Goal: Task Accomplishment & Management: Use online tool/utility

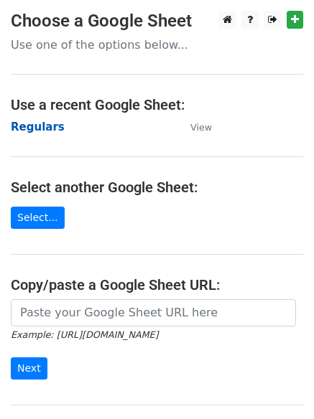
click at [42, 127] on strong "Regulars" at bounding box center [38, 127] width 54 height 13
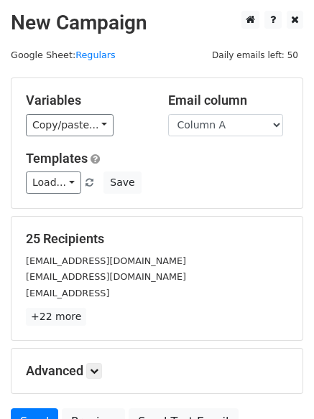
scroll to position [139, 0]
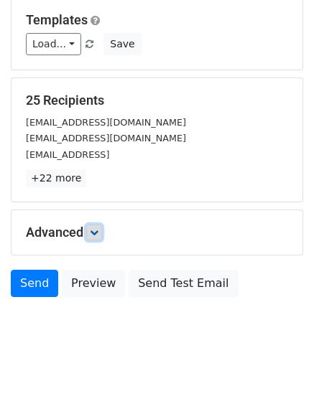
click at [98, 231] on icon at bounding box center [94, 232] width 9 height 9
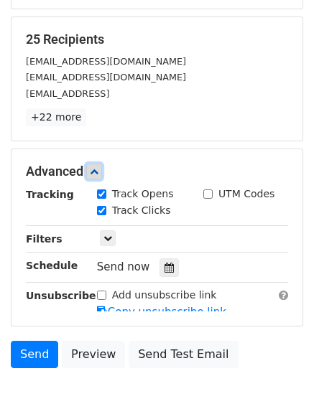
scroll to position [266, 0]
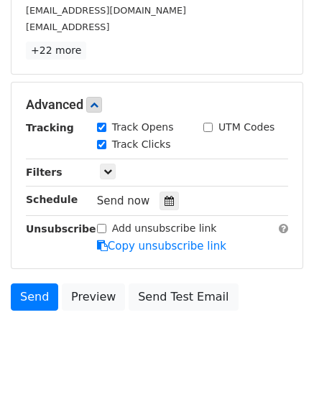
click at [169, 211] on div "Tracking Track Opens UTM Codes Track Clicks Filters Only include spreadsheet ro…" at bounding box center [157, 187] width 262 height 134
click at [164, 202] on icon at bounding box center [168, 201] width 9 height 10
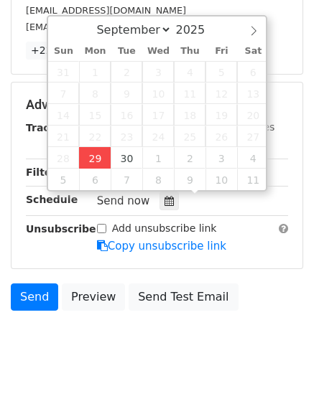
type input "2025-09-29 13:24"
type input "01"
type input "24"
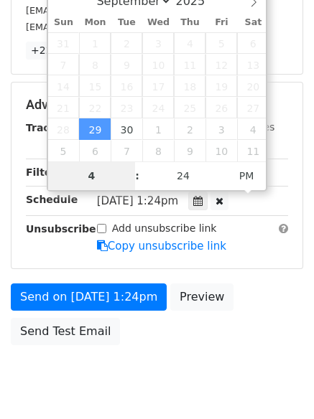
type input "4"
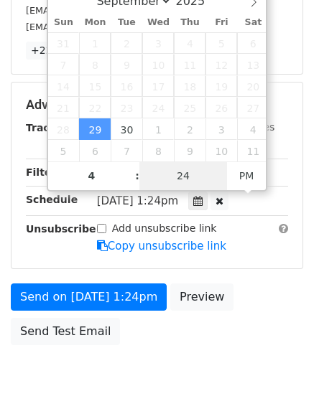
type input "2025-09-29 16:24"
type input "04"
type input "1"
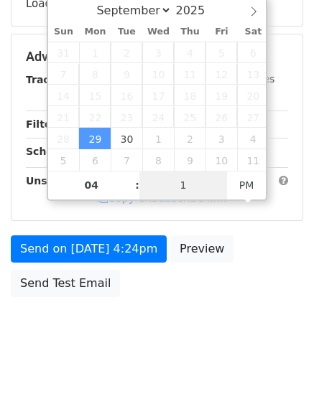
scroll to position [256, 0]
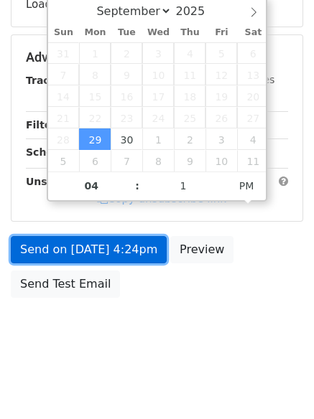
type input "2025-09-29 16:01"
click at [81, 247] on link "Send on Sep 29 at 4:24pm" at bounding box center [89, 249] width 156 height 27
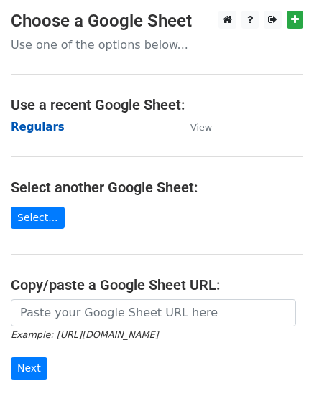
click at [36, 124] on strong "Regulars" at bounding box center [38, 127] width 54 height 13
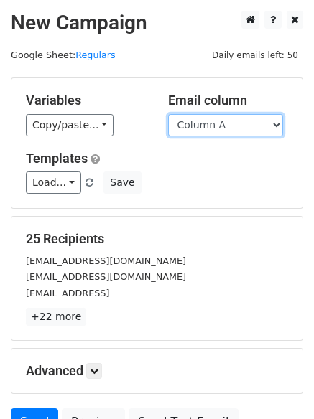
drag, startPoint x: 0, startPoint y: 0, endPoint x: 219, endPoint y: 126, distance: 252.9
click at [219, 126] on select "Column A Column B Column C Column D Column E Column F" at bounding box center [225, 125] width 115 height 22
select select "Column B"
click at [168, 114] on select "Column A Column B Column C Column D Column E Column F" at bounding box center [225, 125] width 115 height 22
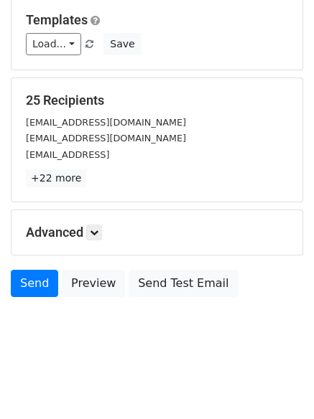
click at [80, 236] on h5 "Advanced" at bounding box center [157, 233] width 262 height 16
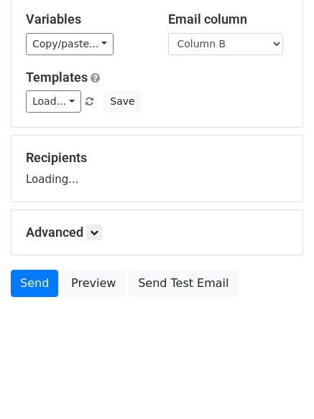
scroll to position [81, 0]
click at [112, 238] on h5 "Advanced" at bounding box center [157, 233] width 262 height 16
click at [102, 235] on link at bounding box center [94, 233] width 16 height 16
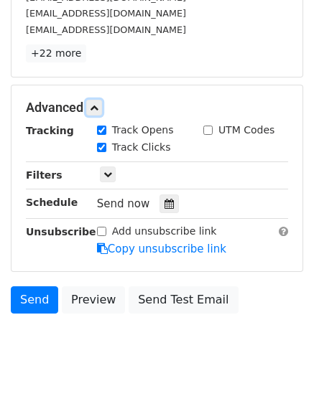
scroll to position [266, 0]
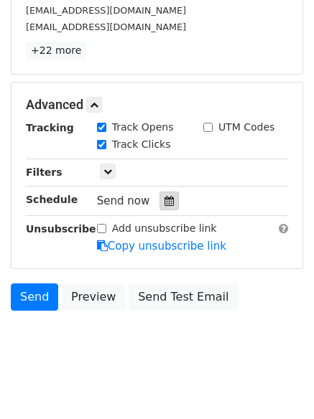
click at [164, 197] on icon at bounding box center [168, 201] width 9 height 10
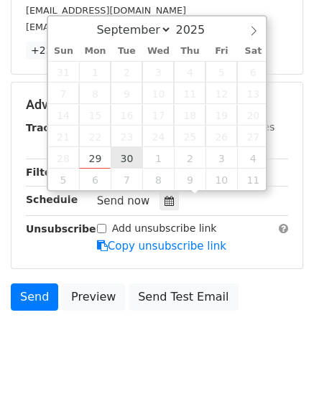
type input "2025-09-30 12:00"
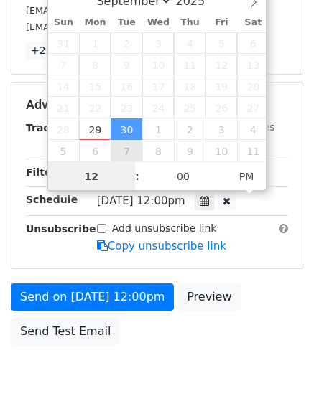
scroll to position [1, 0]
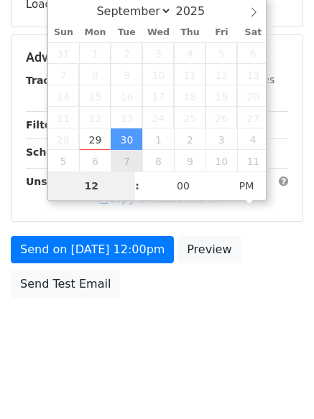
type input "5"
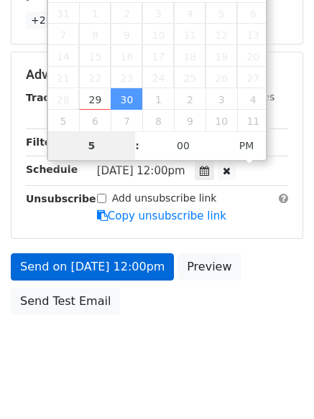
scroll to position [314, 0]
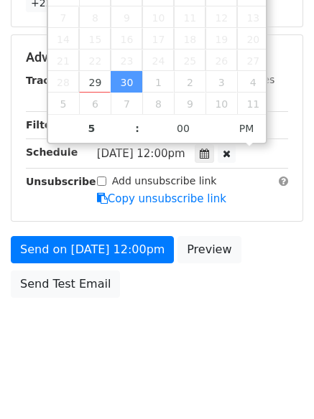
type input "2025-09-30 17:00"
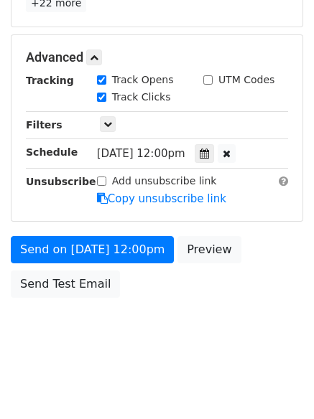
drag, startPoint x: 91, startPoint y: 233, endPoint x: 91, endPoint y: 252, distance: 18.7
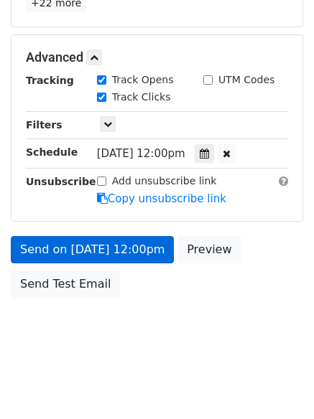
click at [91, 234] on form "Variables Copy/paste... {{Column A}} {{Column B}} {{Column C}} {{Column D}} {{C…" at bounding box center [157, 34] width 292 height 541
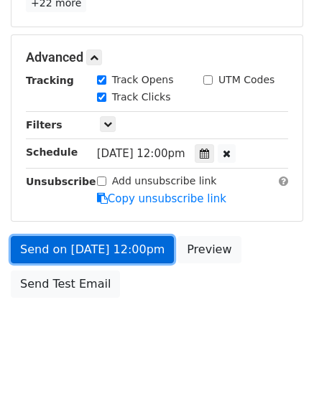
click at [91, 253] on link "Send on Sep 30 at 12:00pm" at bounding box center [92, 249] width 163 height 27
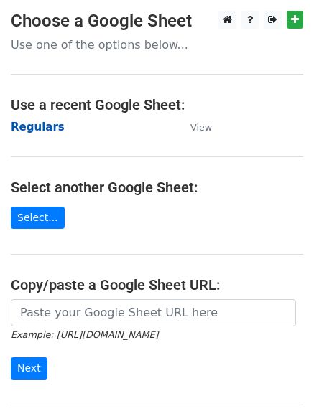
click at [29, 123] on strong "Regulars" at bounding box center [38, 127] width 54 height 13
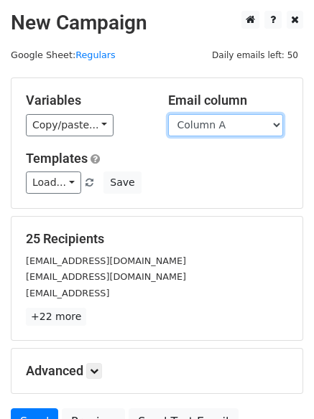
click at [230, 131] on select "Column A Column B Column C Column D Column E Column F" at bounding box center [225, 125] width 115 height 22
select select "Column C"
click at [168, 114] on select "Column A Column B Column C Column D Column E Column F" at bounding box center [225, 125] width 115 height 22
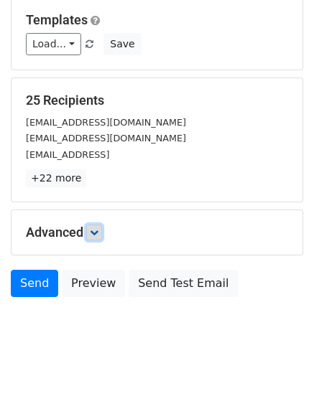
click at [98, 235] on icon at bounding box center [94, 232] width 9 height 9
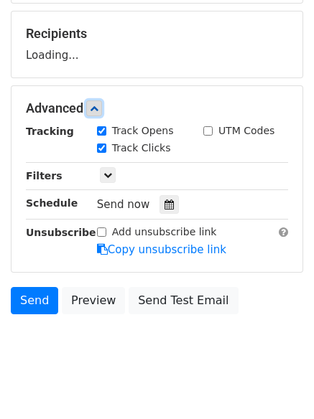
scroll to position [212, 0]
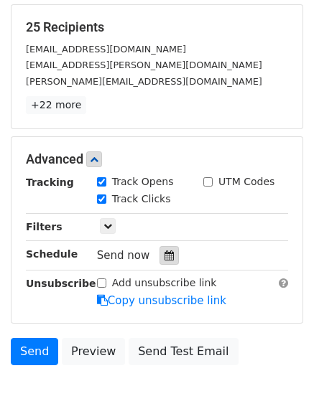
click at [167, 254] on icon at bounding box center [168, 256] width 9 height 10
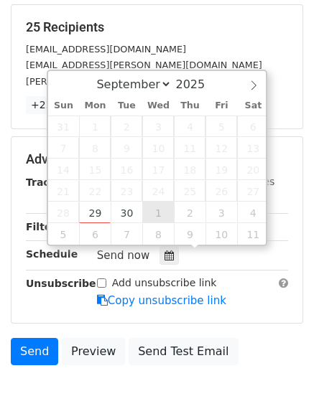
type input "2025-10-01 12:00"
select select "9"
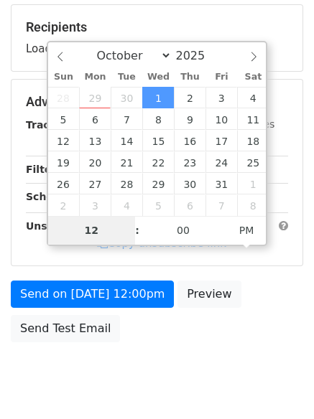
type input "6"
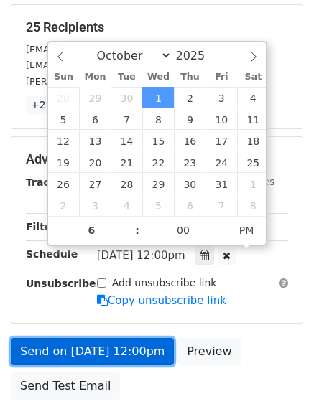
type input "2025-10-01 18:00"
click at [103, 354] on link "Send on Oct 1 at 12:00pm" at bounding box center [92, 351] width 163 height 27
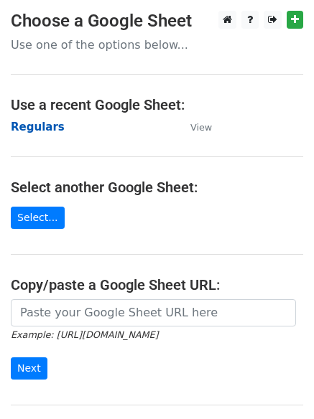
click at [22, 128] on strong "Regulars" at bounding box center [38, 127] width 54 height 13
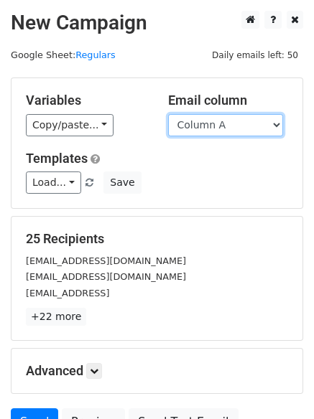
click at [218, 129] on select "Column A Column B Column C Column D Column E Column F" at bounding box center [225, 125] width 115 height 22
select select "Column D"
click at [168, 114] on select "Column A Column B Column C Column D Column E Column F" at bounding box center [225, 125] width 115 height 22
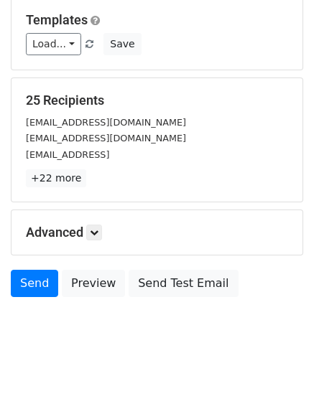
click at [106, 228] on h5 "Advanced" at bounding box center [157, 233] width 262 height 16
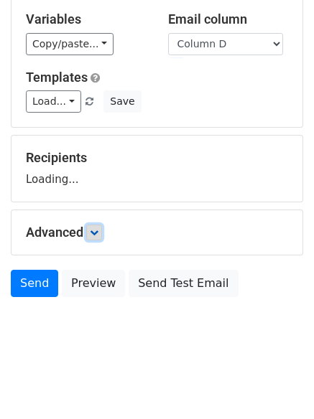
click at [102, 230] on link at bounding box center [94, 233] width 16 height 16
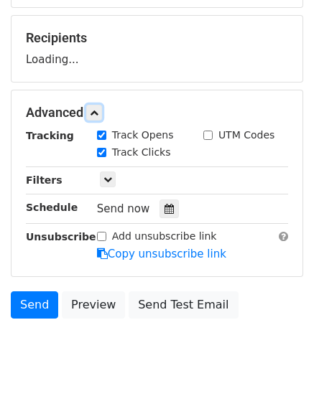
scroll to position [202, 0]
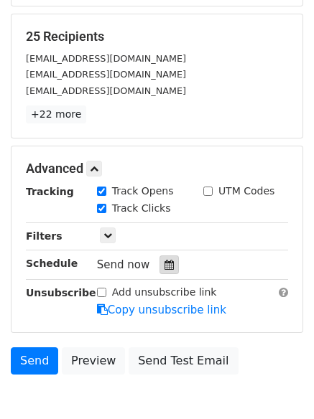
click at [165, 269] on icon at bounding box center [168, 265] width 9 height 10
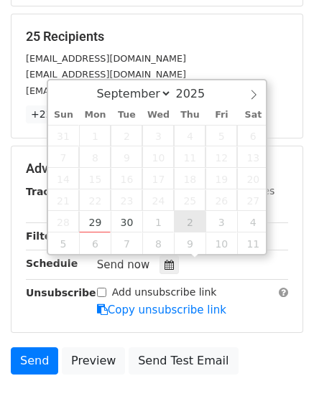
type input "2025-10-02 12:00"
select select "9"
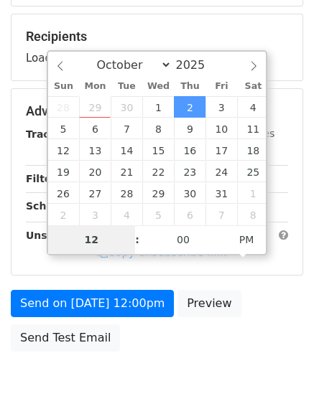
type input "7"
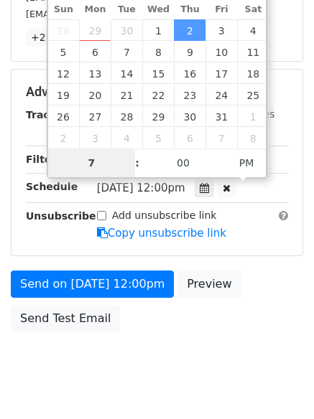
scroll to position [314, 0]
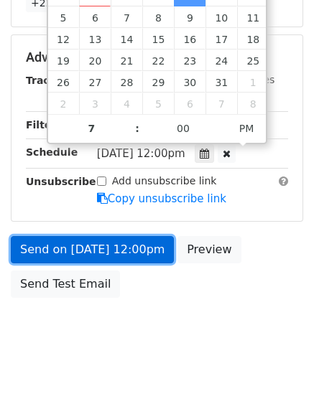
type input "2025-10-02 19:00"
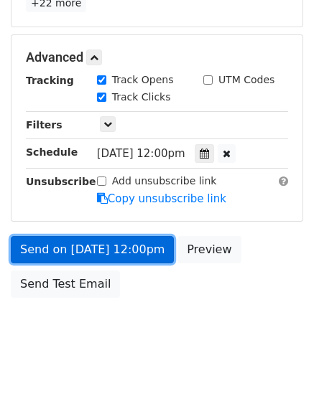
click at [85, 238] on link "Send on Oct 2 at 12:00pm" at bounding box center [92, 249] width 163 height 27
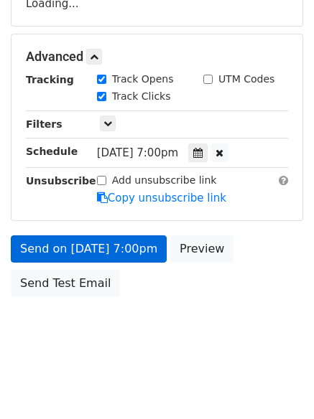
scroll to position [256, 0]
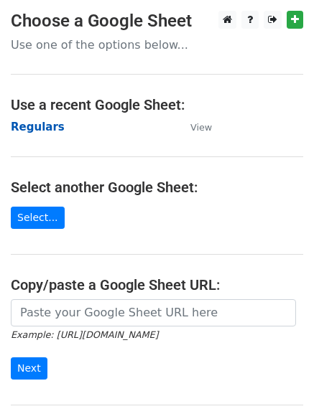
click at [37, 121] on strong "Regulars" at bounding box center [38, 127] width 54 height 13
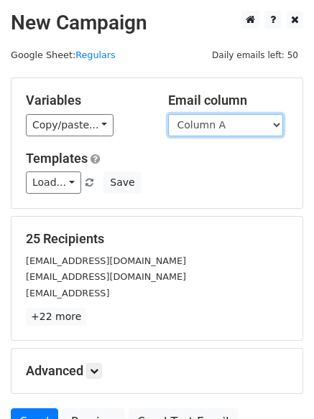
drag, startPoint x: 218, startPoint y: 127, endPoint x: 215, endPoint y: 136, distance: 8.9
click at [218, 127] on select "Column A Column B Column C Column D Column E Column F" at bounding box center [225, 125] width 115 height 22
select select "Column E"
click at [168, 114] on select "Column A Column B Column C Column D Column E Column F" at bounding box center [225, 125] width 115 height 22
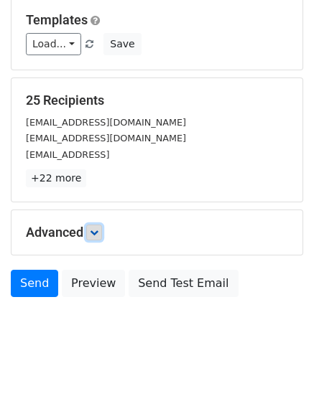
click at [94, 225] on link at bounding box center [94, 233] width 16 height 16
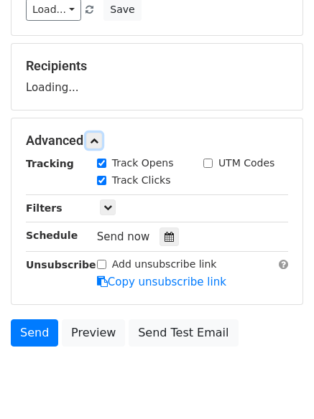
scroll to position [208, 0]
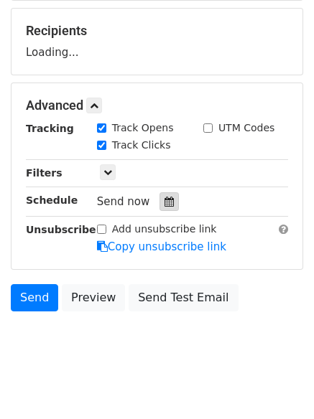
click at [169, 205] on div at bounding box center [168, 201] width 19 height 19
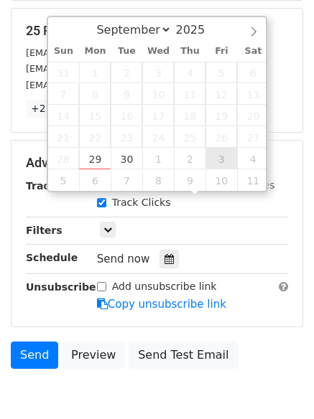
type input "[DATE] 12:00"
select select "9"
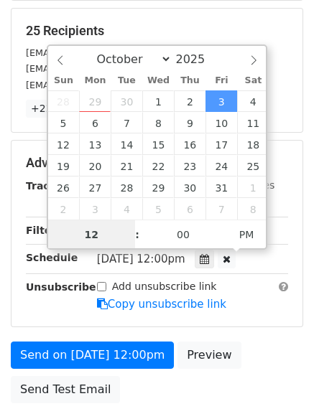
scroll to position [1, 0]
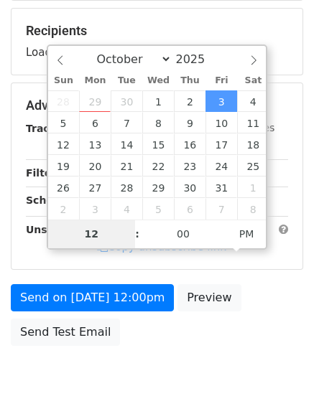
type input "8"
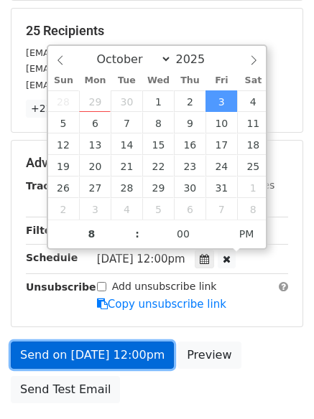
type input "[DATE] 20:00"
click at [100, 356] on link "Send on [DATE] 12:00pm" at bounding box center [92, 355] width 163 height 27
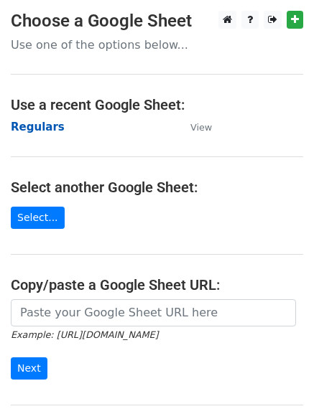
click at [39, 122] on strong "Regulars" at bounding box center [38, 127] width 54 height 13
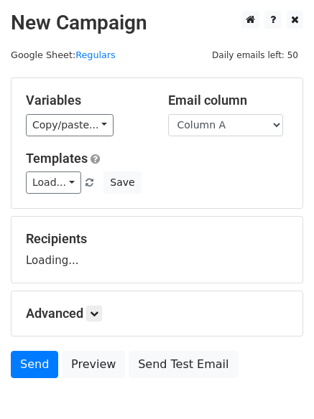
click at [236, 126] on select "Column A Column B Column C Column D Column E Column F" at bounding box center [225, 125] width 115 height 22
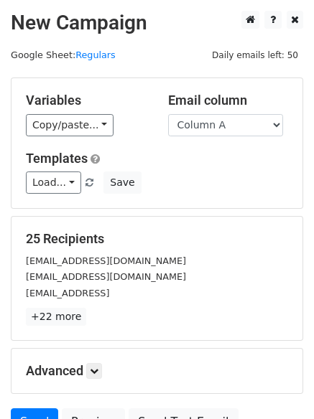
click at [233, 236] on h5 "25 Recipients" at bounding box center [157, 239] width 262 height 16
click at [223, 125] on select "Column A Column B Column C Column D Column E Column F" at bounding box center [225, 125] width 115 height 22
select select "Column F"
click at [168, 114] on select "Column A Column B Column C Column D Column E Column F" at bounding box center [225, 125] width 115 height 22
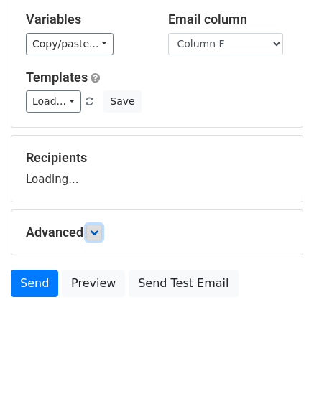
drag, startPoint x: 93, startPoint y: 236, endPoint x: 110, endPoint y: 242, distance: 17.5
click at [95, 237] on link at bounding box center [94, 233] width 16 height 16
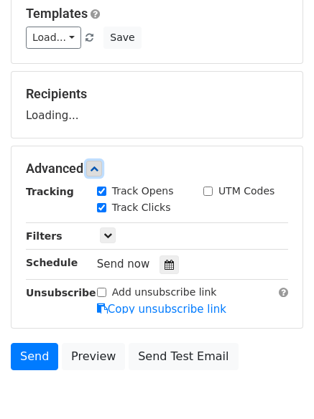
scroll to position [208, 0]
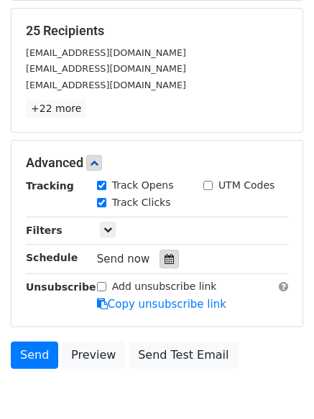
click at [164, 256] on icon at bounding box center [168, 259] width 9 height 10
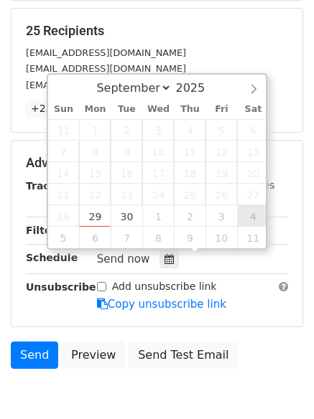
type input "2025-10-04 12:00"
select select "9"
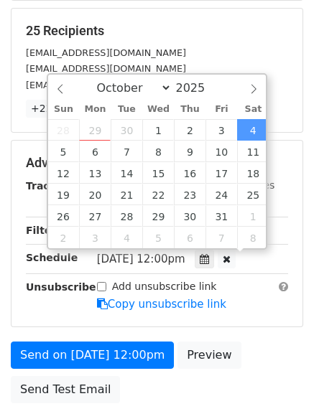
scroll to position [1, 0]
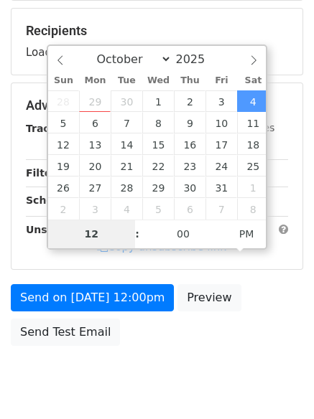
type input "9"
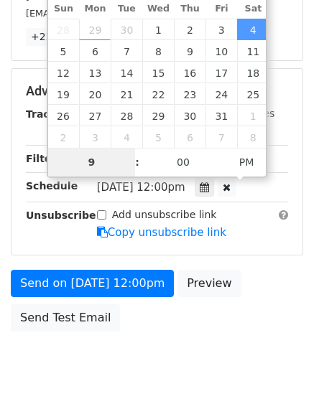
scroll to position [314, 0]
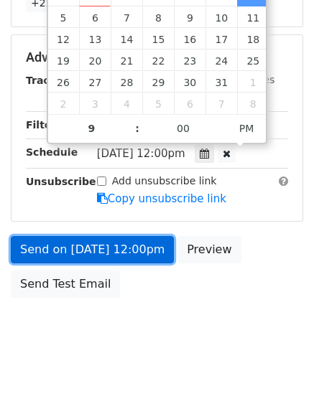
type input "2025-10-04 21:00"
click at [149, 256] on link "Send on Oct 4 at 12:00pm" at bounding box center [92, 249] width 163 height 27
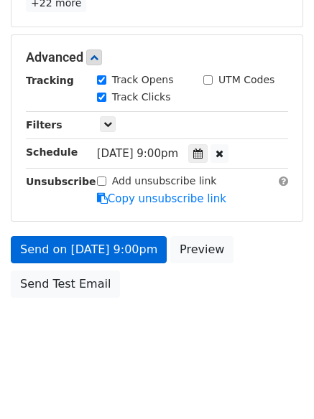
scroll to position [256, 0]
